Goal: Complete application form

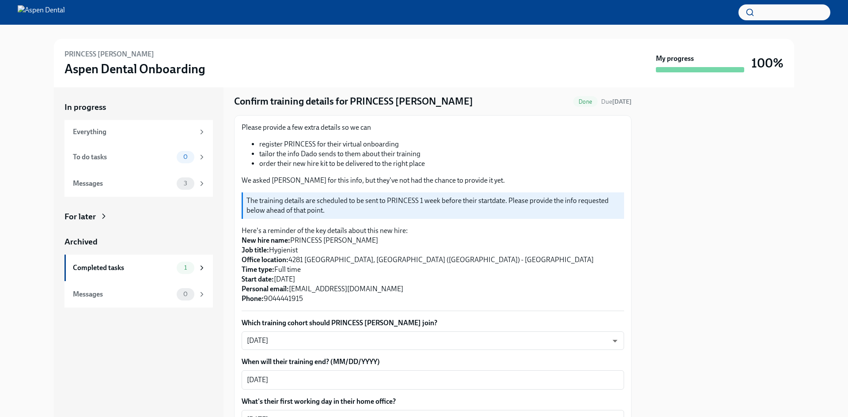
scroll to position [44, 0]
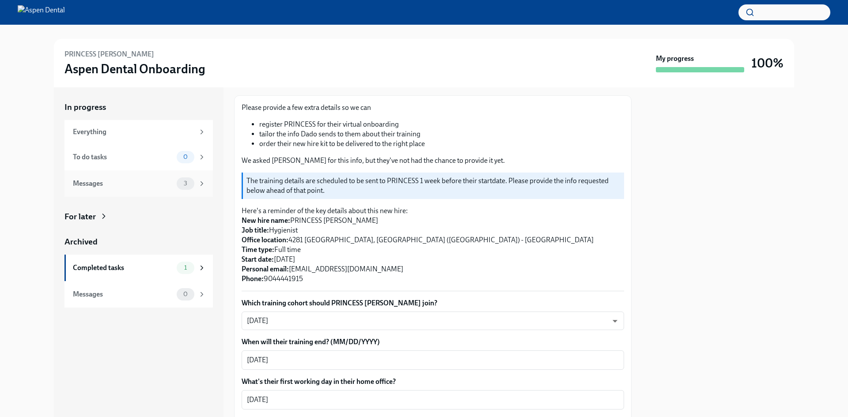
click at [114, 185] on div "Messages" at bounding box center [123, 184] width 100 height 10
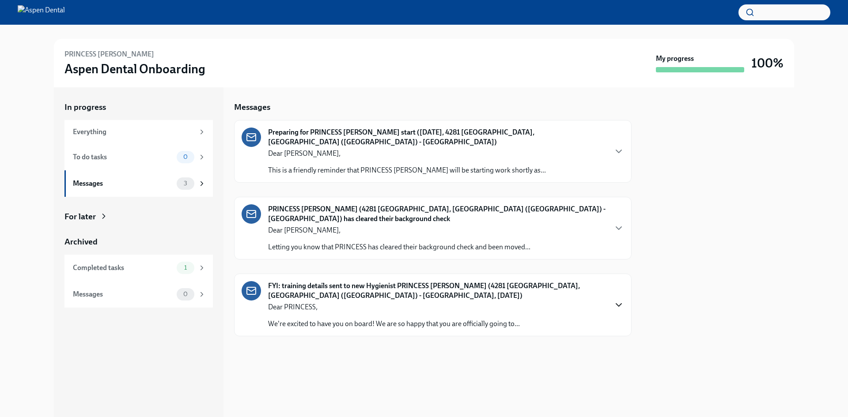
click at [618, 300] on icon "button" at bounding box center [619, 305] width 11 height 11
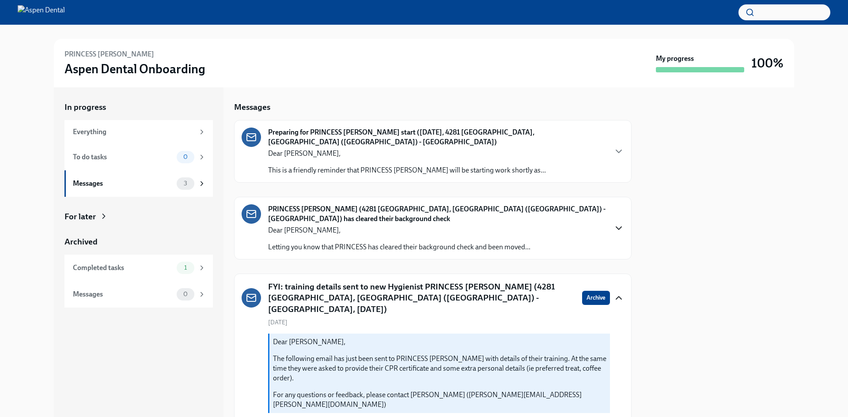
click at [614, 223] on icon "button" at bounding box center [619, 228] width 11 height 11
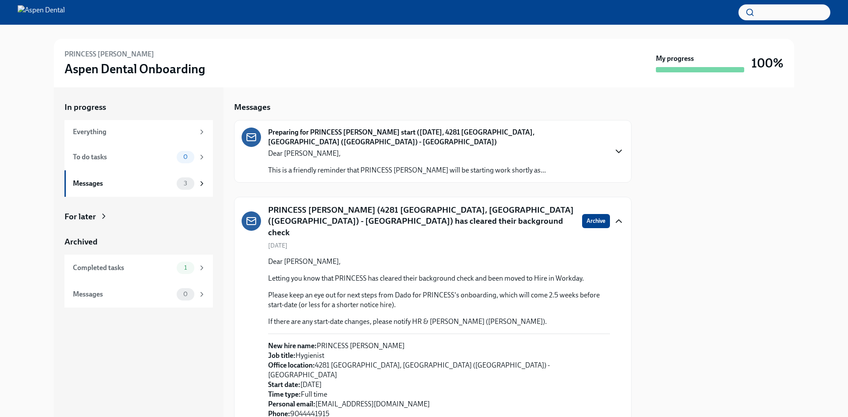
click at [614, 146] on icon "button" at bounding box center [619, 151] width 11 height 11
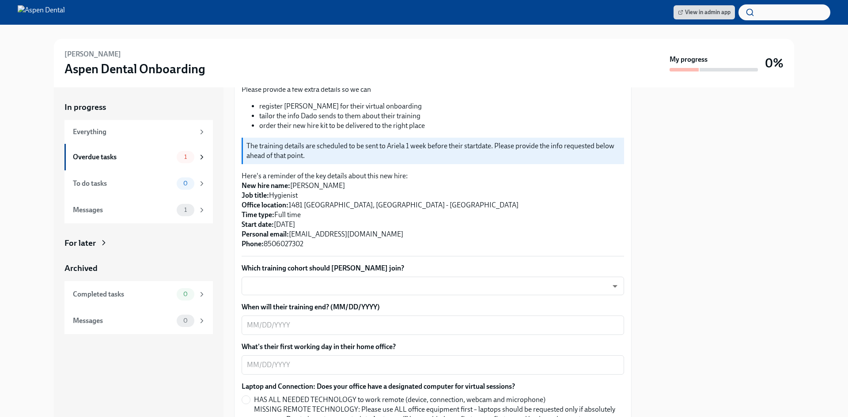
scroll to position [133, 0]
click at [284, 276] on body "View in admin app [PERSON_NAME] Aspen Dental Onboarding My progress 0% In progr…" at bounding box center [424, 208] width 848 height 417
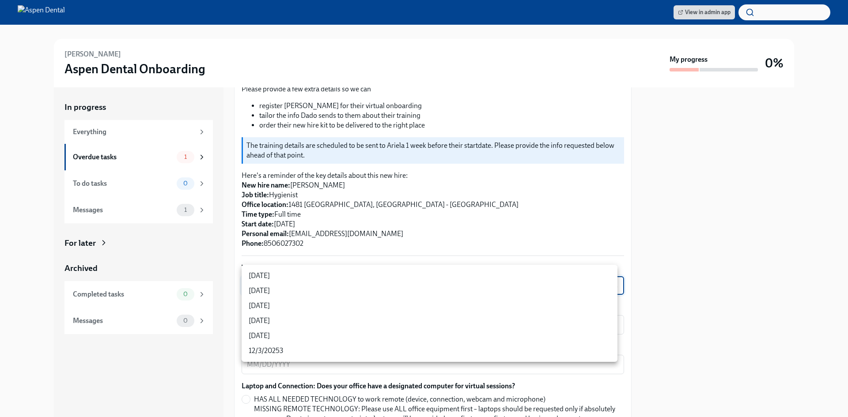
click at [273, 277] on li "[DATE]" at bounding box center [430, 276] width 376 height 15
type input "rtYPevC7n"
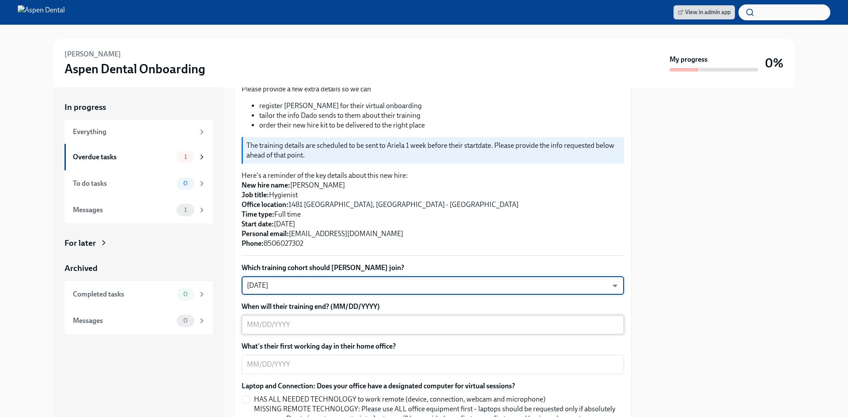
click at [297, 320] on textarea "When will their training end? (MM/DD/YYYY)" at bounding box center [433, 325] width 372 height 11
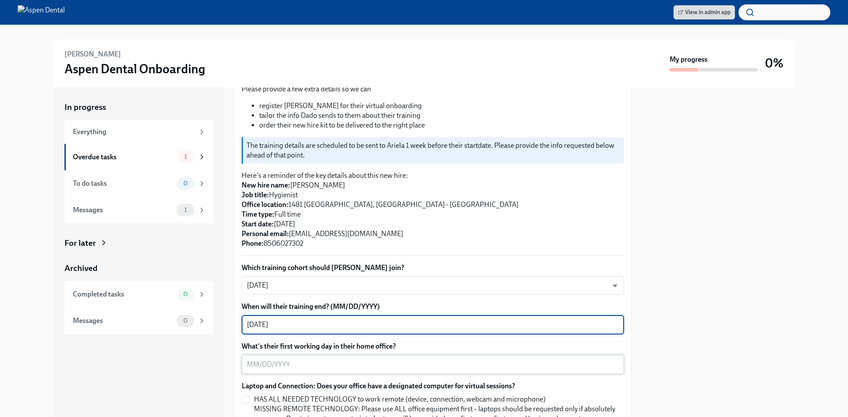
type textarea "[DATE]"
click at [302, 360] on textarea "What's their first working day in their home office?" at bounding box center [433, 365] width 372 height 11
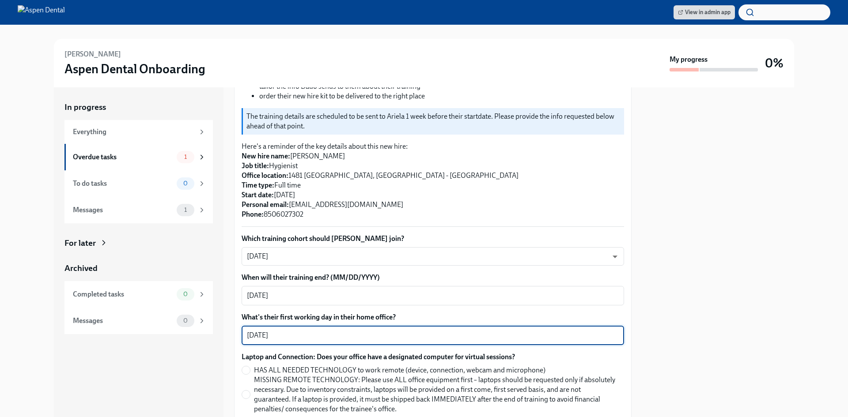
scroll to position [177, 0]
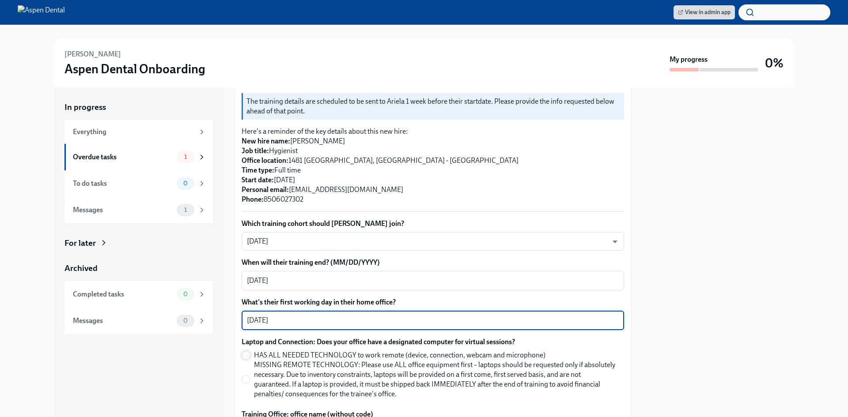
type textarea "[DATE]"
click at [248, 352] on input "HAS ALL NEEDED TECHNOLOGY to work remote (device, connection, webcam and microp…" at bounding box center [246, 356] width 8 height 8
radio input "true"
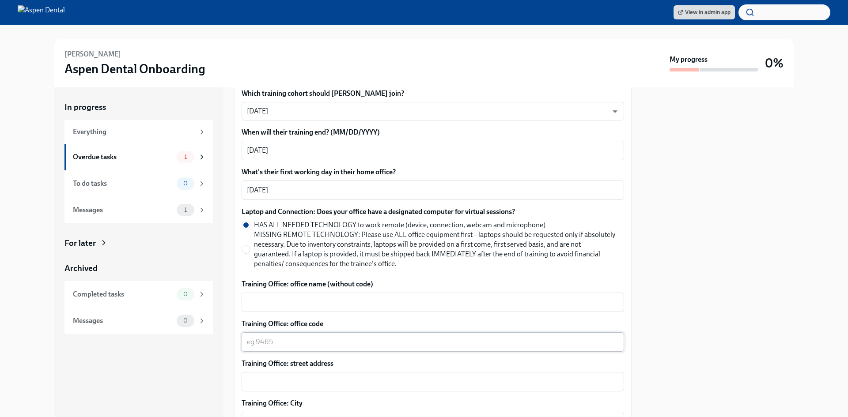
scroll to position [309, 0]
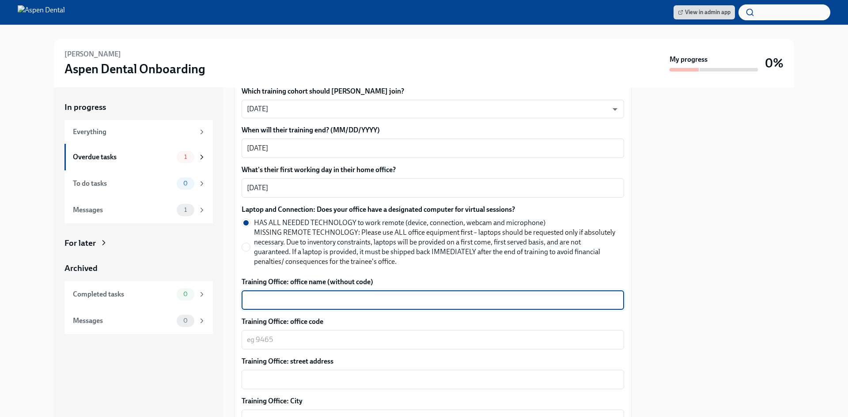
click at [287, 295] on textarea "Training Office: office name (without code)" at bounding box center [433, 300] width 372 height 11
type textarea "Gulf Breeze"
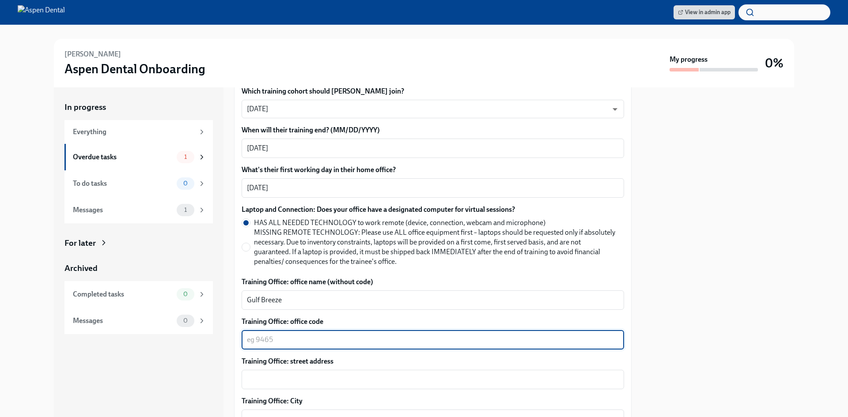
click at [266, 335] on textarea "Training Office: office code" at bounding box center [433, 340] width 372 height 11
type textarea "3176"
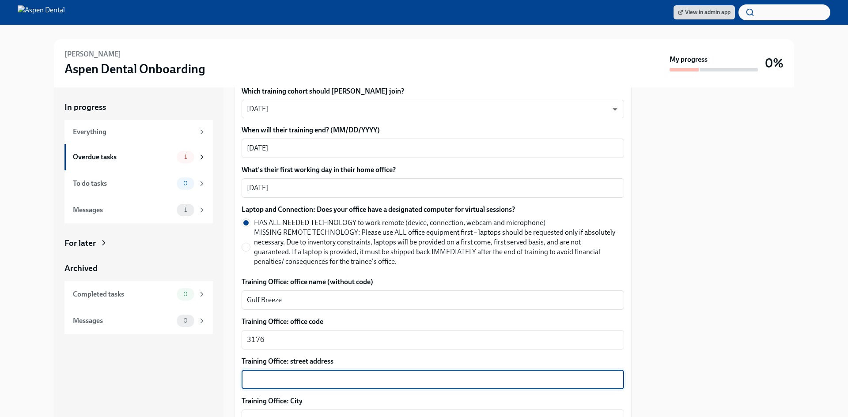
click at [257, 375] on textarea "Training Office: street address" at bounding box center [433, 380] width 372 height 11
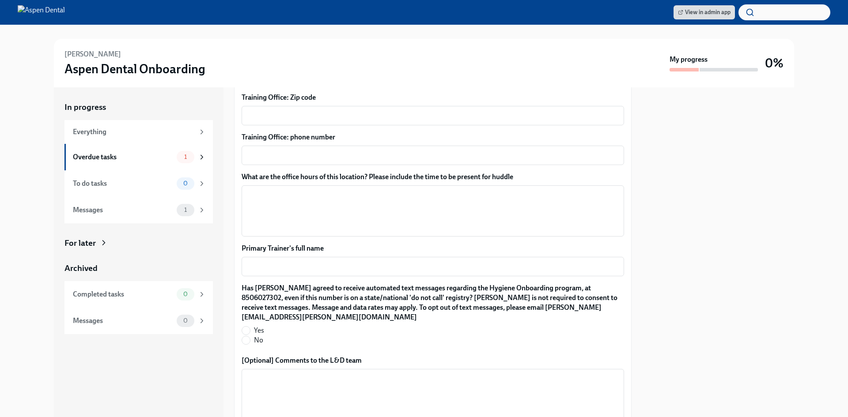
scroll to position [707, 0]
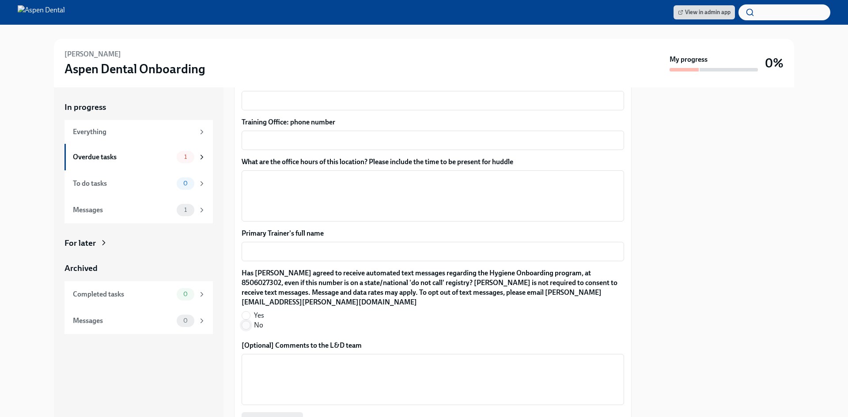
click at [248, 322] on input "No" at bounding box center [246, 326] width 8 height 8
radio input "true"
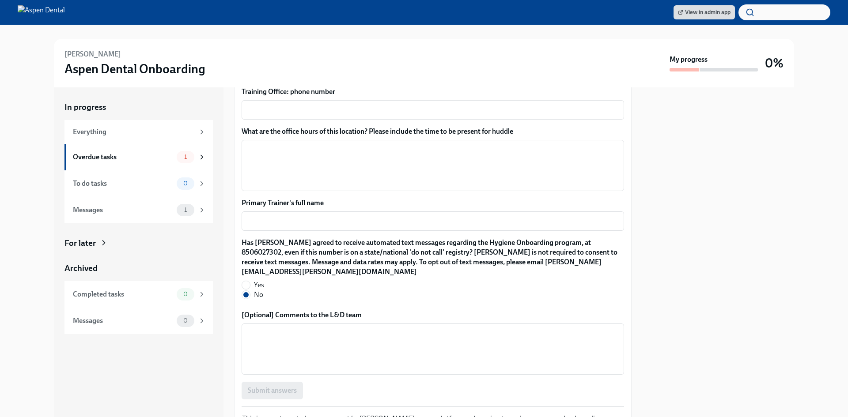
scroll to position [751, 0]
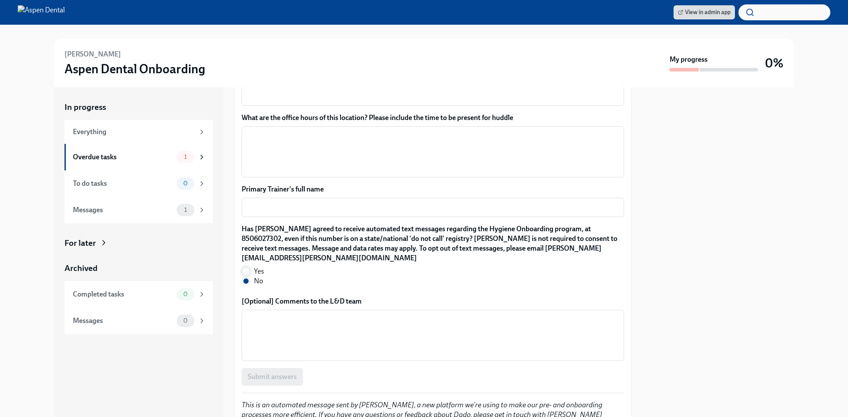
click at [246, 268] on input "Yes" at bounding box center [246, 272] width 8 height 8
radio input "true"
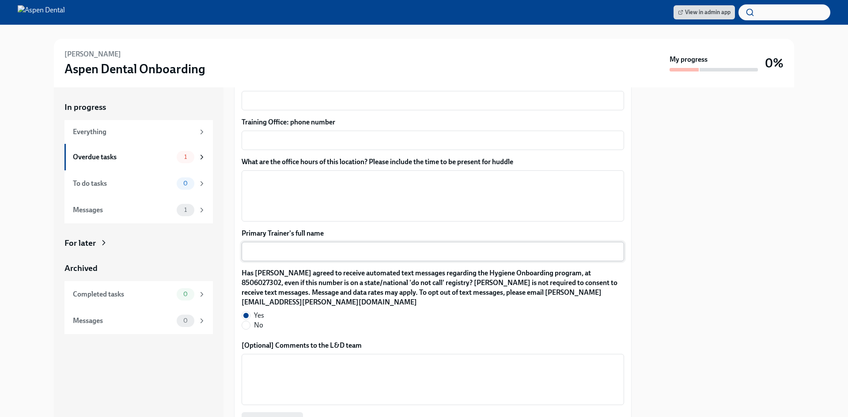
click at [304, 246] on textarea "Primary Trainer's full name" at bounding box center [433, 251] width 372 height 11
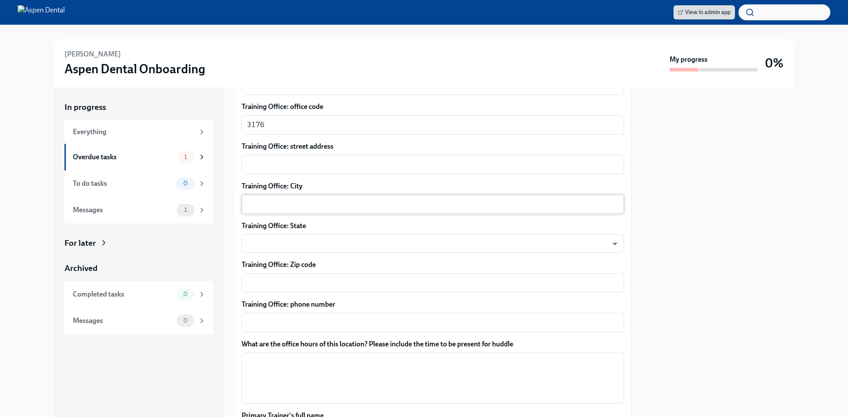
scroll to position [480, 0]
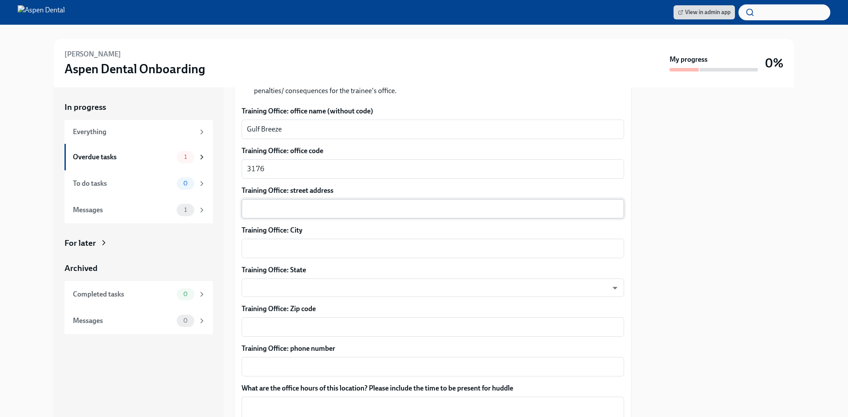
type textarea "[PERSON_NAME]"
click at [250, 204] on textarea "Training Office: street address" at bounding box center [433, 209] width 372 height 11
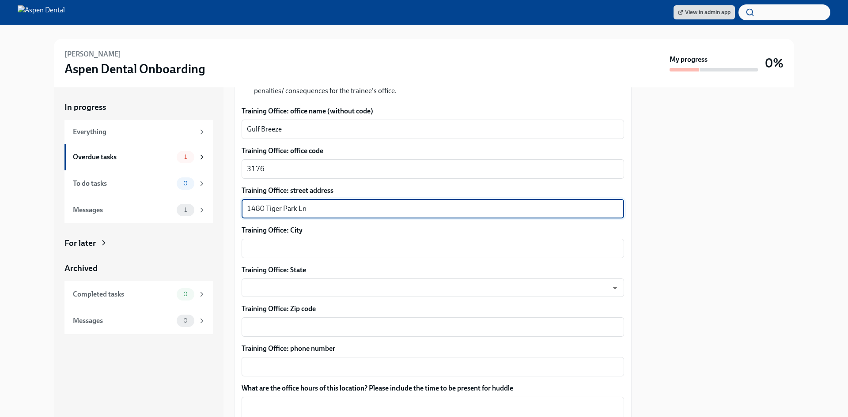
type textarea "1480 Tiger Park Ln"
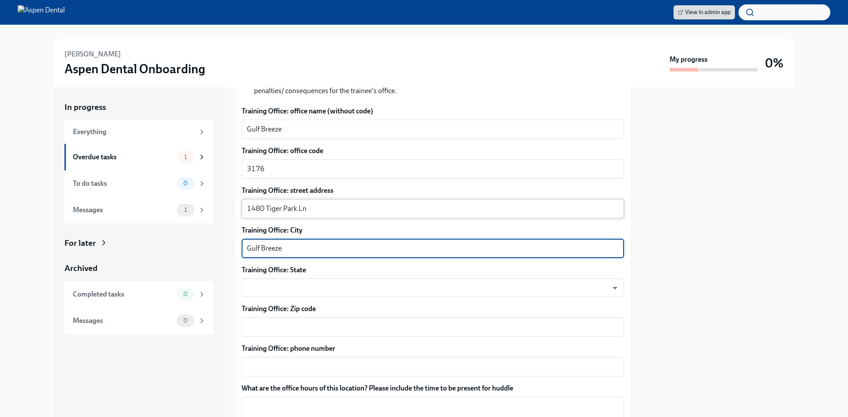
type textarea "Gulf Breeze"
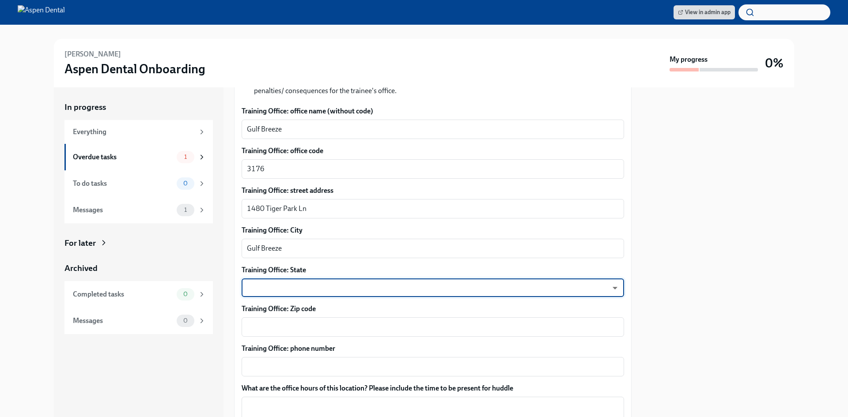
click at [402, 278] on body "View in admin app [PERSON_NAME] Aspen Dental Onboarding My progress 0% In progr…" at bounding box center [424, 208] width 848 height 417
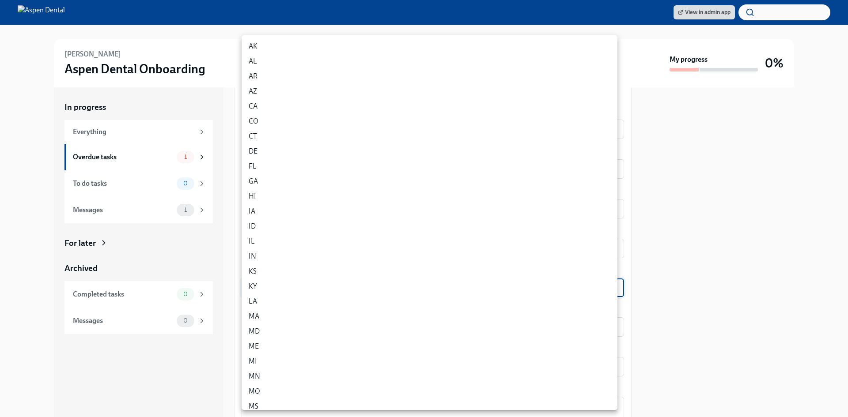
click at [258, 169] on li "FL" at bounding box center [430, 166] width 376 height 15
type input "p9EpWNeCF"
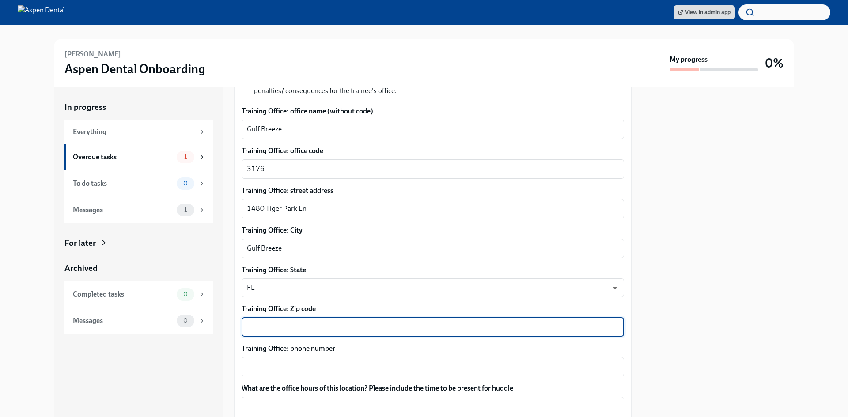
click at [264, 322] on textarea "Training Office: Zip code" at bounding box center [433, 327] width 372 height 11
type textarea "32563"
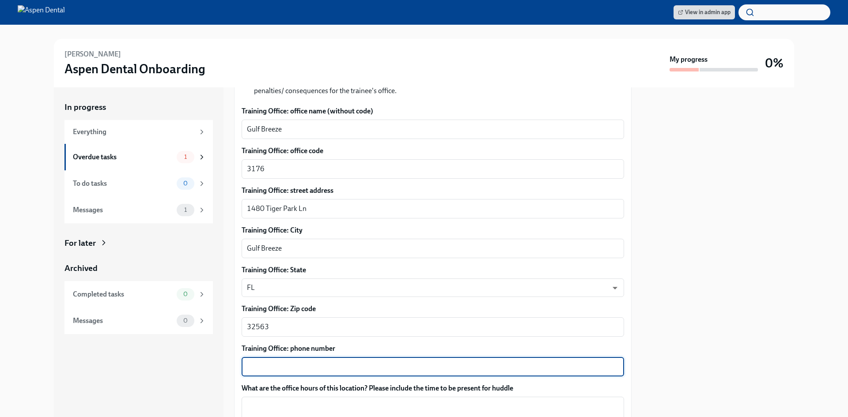
click at [250, 362] on textarea "Training Office: phone number" at bounding box center [433, 367] width 372 height 11
type textarea "[PHONE_NUMBER]"
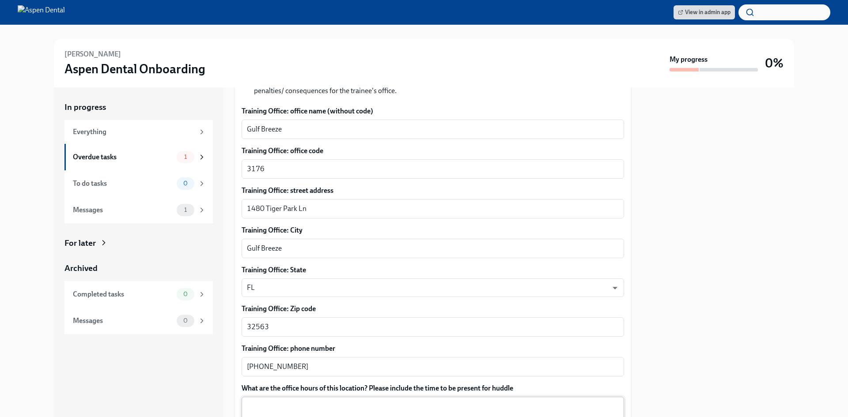
click at [281, 397] on div "x ​" at bounding box center [433, 422] width 383 height 51
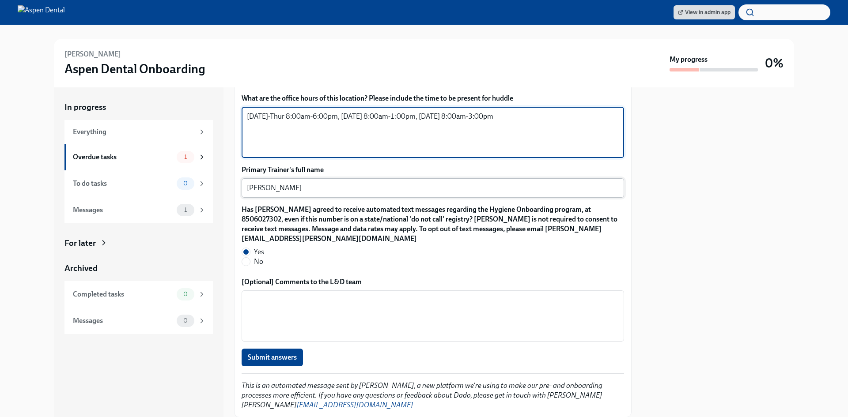
scroll to position [789, 0]
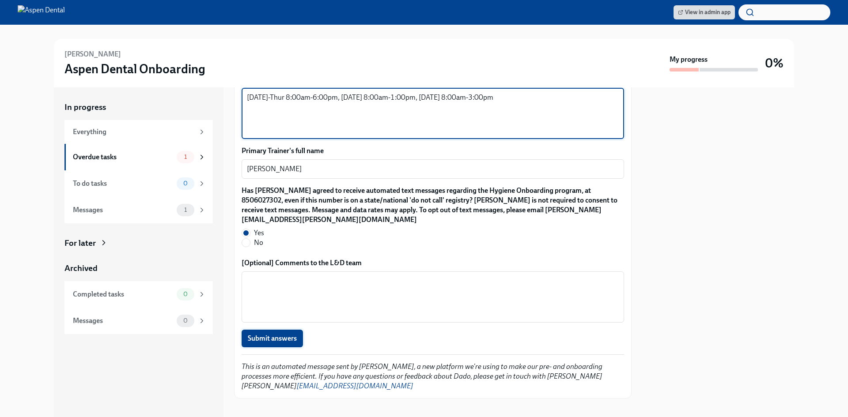
type textarea "[DATE]-Thur 8:00am-6:00pm, [DATE] 8:00am-1:00pm, [DATE] 8:00am-3:00pm"
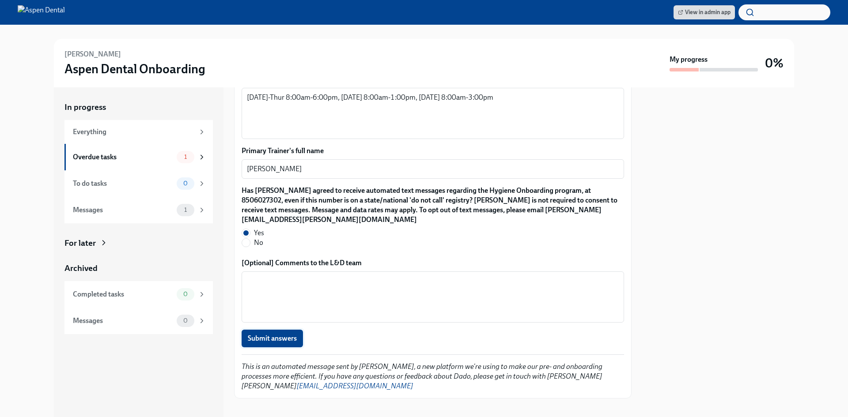
click at [277, 334] on span "Submit answers" at bounding box center [272, 338] width 49 height 9
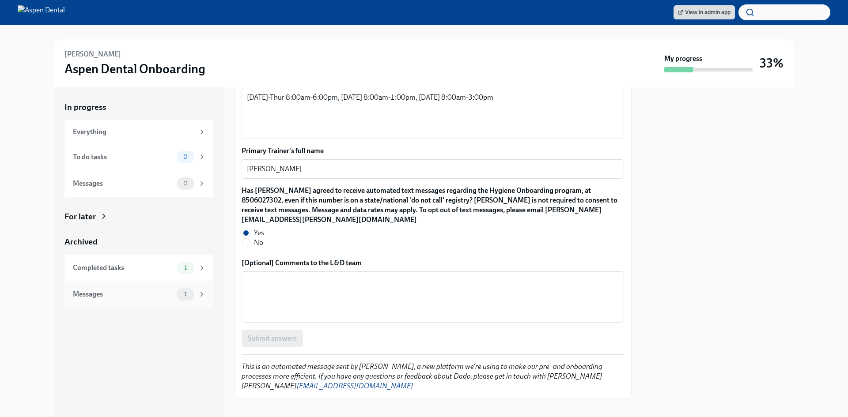
click at [159, 290] on div "Messages" at bounding box center [123, 295] width 100 height 10
